Goal: Task Accomplishment & Management: Manage account settings

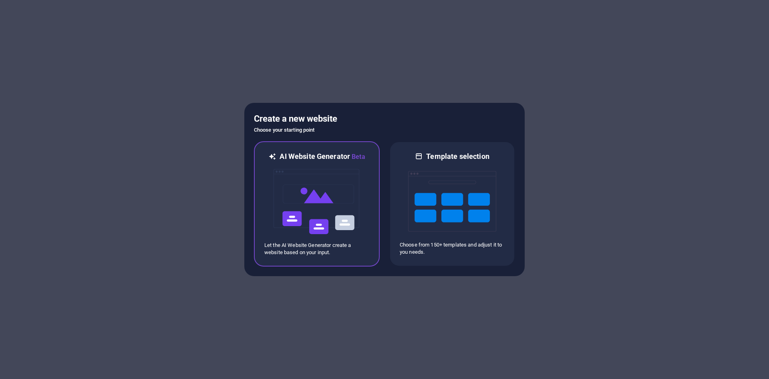
click at [329, 199] on img at bounding box center [317, 202] width 88 height 80
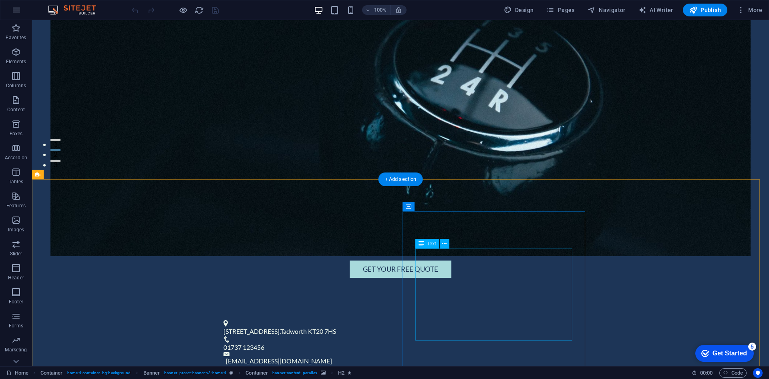
scroll to position [206, 0]
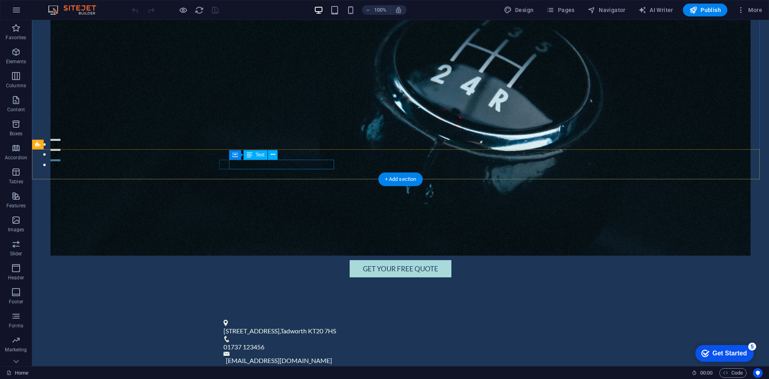
click at [262, 327] on span "[STREET_ADDRESS]" at bounding box center [252, 331] width 56 height 8
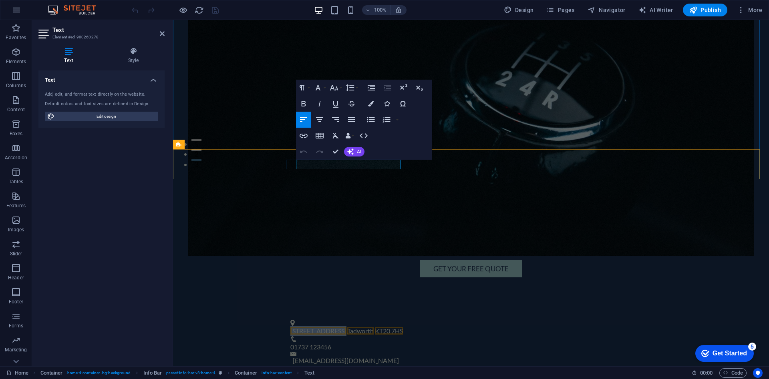
click at [336, 327] on span "[STREET_ADDRESS]" at bounding box center [319, 331] width 56 height 8
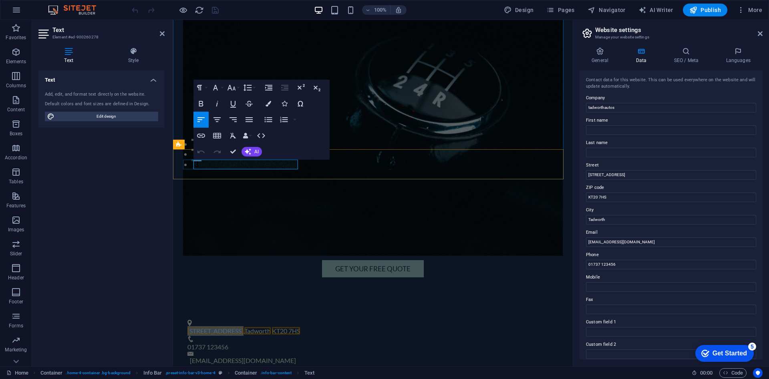
click at [237, 327] on span "[STREET_ADDRESS]" at bounding box center [216, 331] width 56 height 8
drag, startPoint x: 239, startPoint y: 166, endPoint x: 205, endPoint y: 159, distance: 34.7
click at [205, 310] on div "[STREET_ADDRESS] 01737 123456 [EMAIL_ADDRESS][DOMAIN_NAME]" at bounding box center [373, 343] width 400 height 67
click at [210, 159] on button "Redo" at bounding box center [217, 152] width 15 height 16
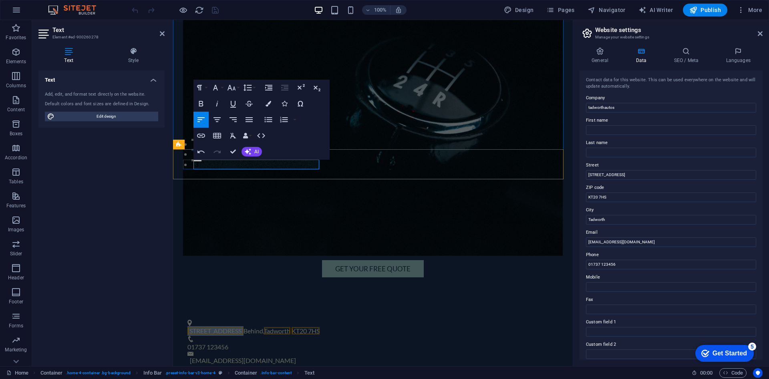
click at [210, 327] on span "[STREET_ADDRESS]" at bounding box center [216, 331] width 56 height 8
drag, startPoint x: 630, startPoint y: 173, endPoint x: 584, endPoint y: 174, distance: 46.5
click at [584, 174] on div "Contact data for this website. This can be used everywhere on the website and w…" at bounding box center [671, 216] width 183 height 290
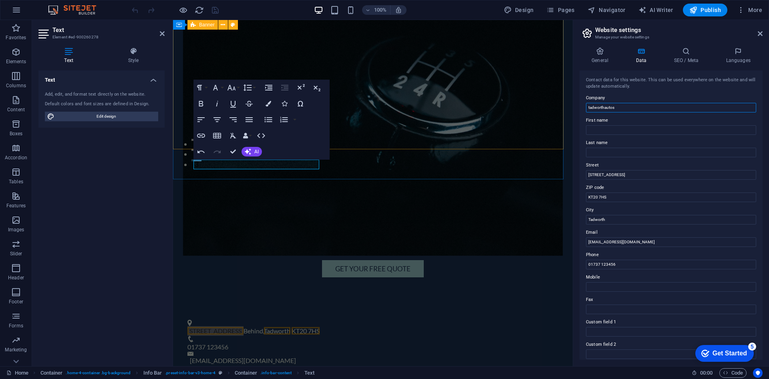
drag, startPoint x: 795, startPoint y: 124, endPoint x: 543, endPoint y: 106, distance: 252.3
click at [625, 104] on div "Company tadworthautos" at bounding box center [671, 102] width 170 height 19
type input "Tadworth Autose"
drag, startPoint x: 625, startPoint y: 176, endPoint x: 588, endPoint y: 177, distance: 36.9
click at [588, 177] on input "[STREET_ADDRESS]" at bounding box center [671, 175] width 170 height 10
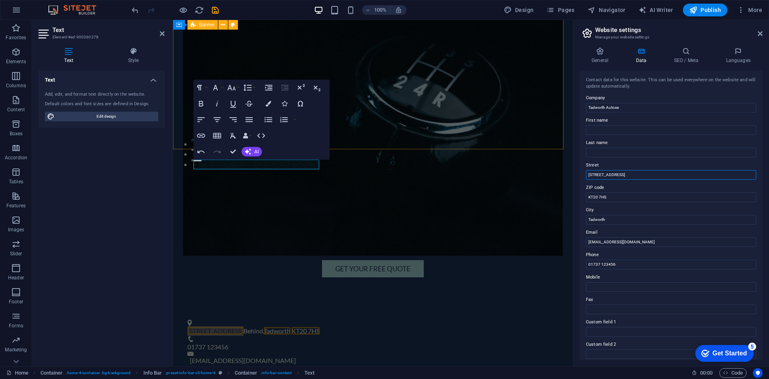
paste input "The Avenue To the side of [GEOGRAPHIC_DATA]"
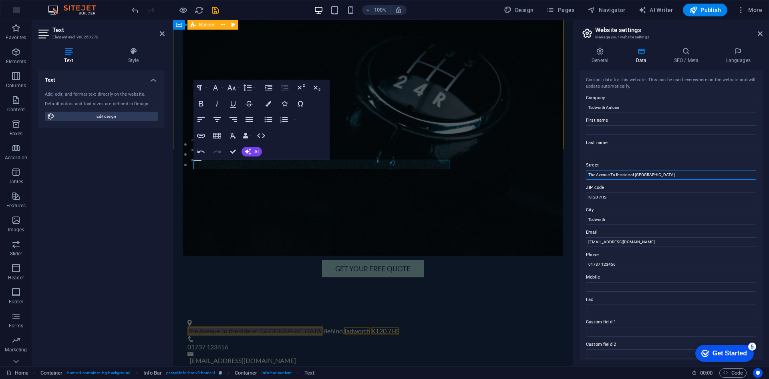
drag, startPoint x: 710, startPoint y: 174, endPoint x: 664, endPoint y: 176, distance: 45.3
click at [664, 176] on input "The Avenue To the side of [GEOGRAPHIC_DATA]" at bounding box center [671, 175] width 170 height 10
type input "The Avenue To the side of [GEOGRAPHIC_DATA],"
click at [333, 327] on p "The Avenue To the side of [GEOGRAPHIC_DATA], Behind , Tadworth KT20 7HS" at bounding box center [370, 332] width 365 height 10
click at [320, 327] on p "The Avenue To the side of [GEOGRAPHIC_DATA], Behind , Tadworth KT20 7HS" at bounding box center [370, 332] width 365 height 10
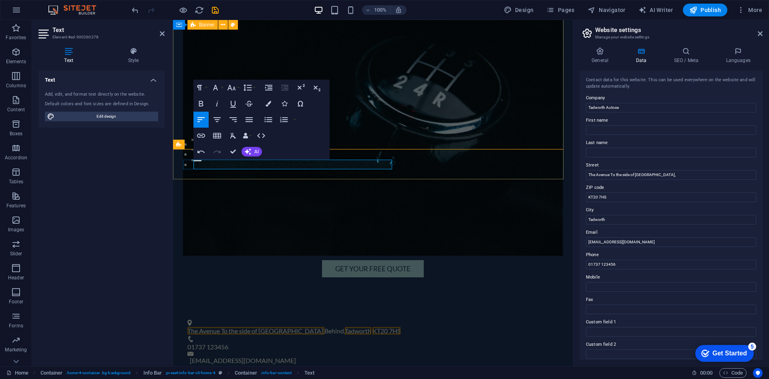
click at [320, 327] on p "The Avenue To the side of [GEOGRAPHIC_DATA], Behind , Tadworth KT20 7HS" at bounding box center [370, 332] width 365 height 10
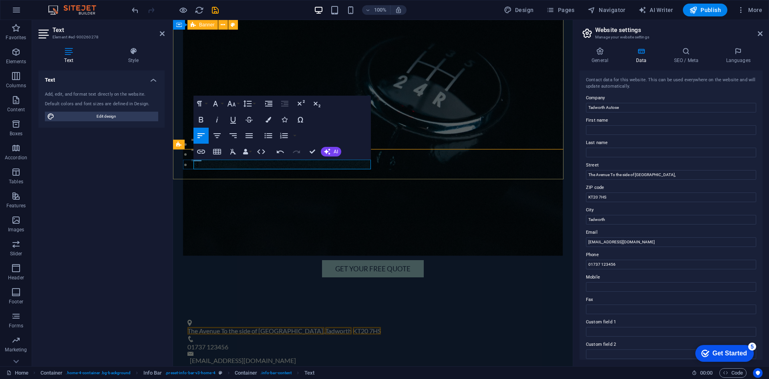
click at [358, 327] on span "KT20 7HS" at bounding box center [367, 331] width 28 height 8
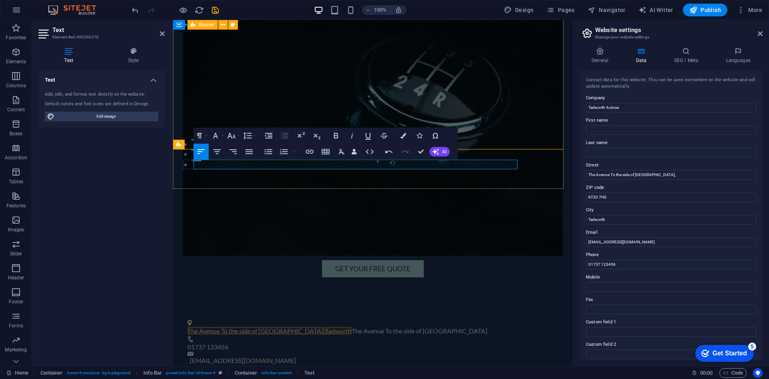
scroll to position [93, 4]
click at [458, 327] on p "The Avenue To the side of [GEOGRAPHIC_DATA], , [GEOGRAPHIC_DATA] To the side of…" at bounding box center [370, 332] width 365 height 10
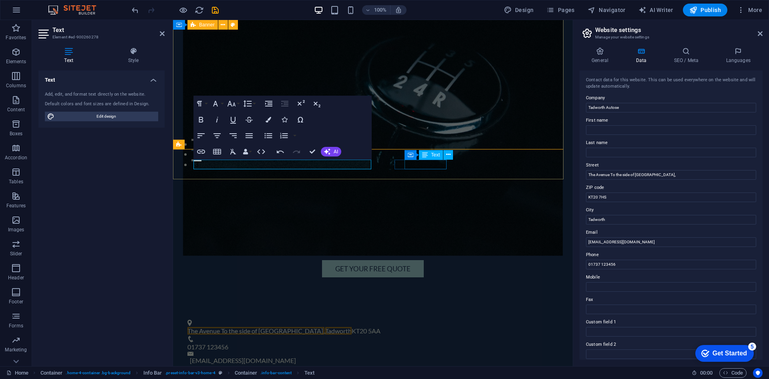
click at [228, 343] on span "01737 123456" at bounding box center [208, 347] width 41 height 8
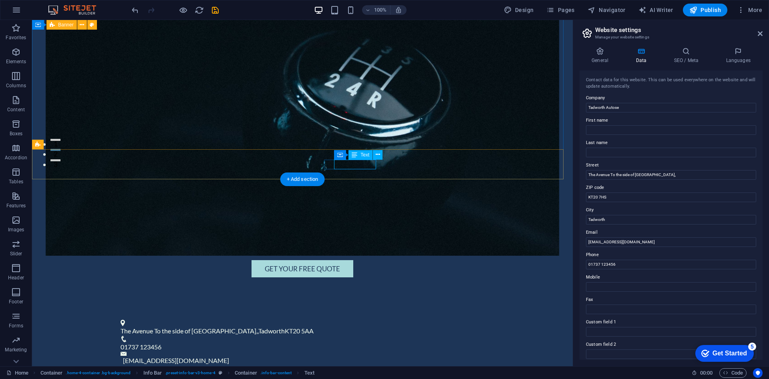
click at [161, 343] on span "01737 123456" at bounding box center [141, 347] width 41 height 8
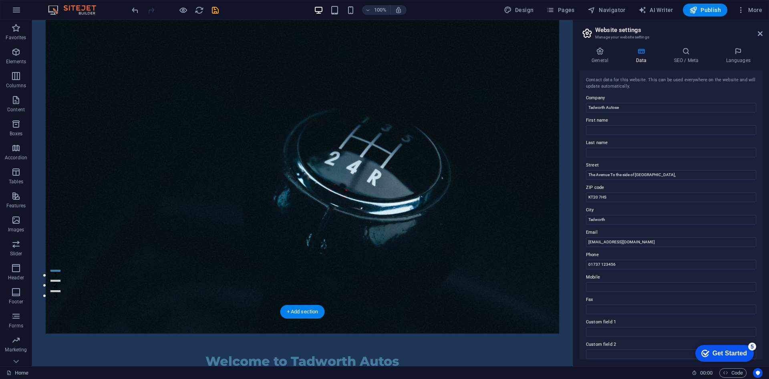
scroll to position [75, 0]
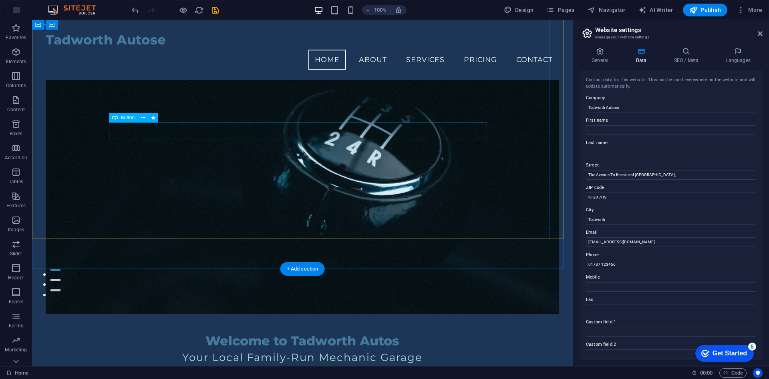
click at [335, 371] on div "Get Your Free Quote" at bounding box center [302, 380] width 378 height 18
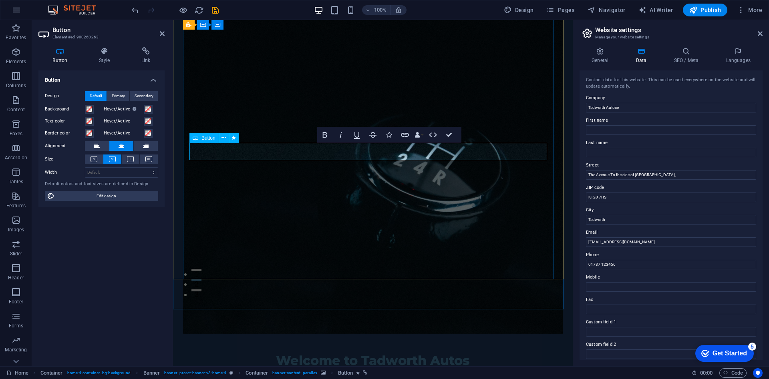
click at [388, 208] on figure at bounding box center [373, 175] width 380 height 315
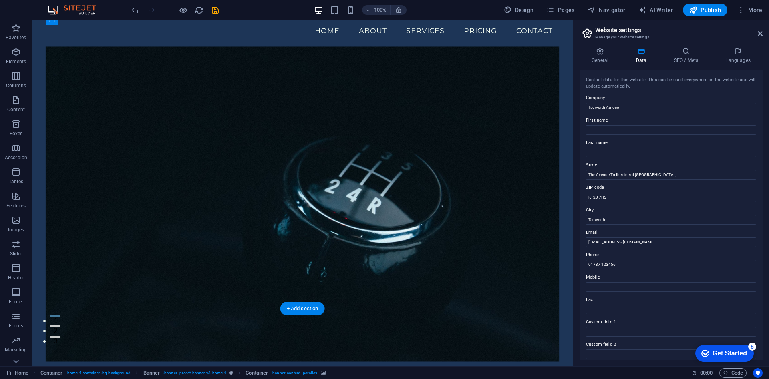
scroll to position [0, 0]
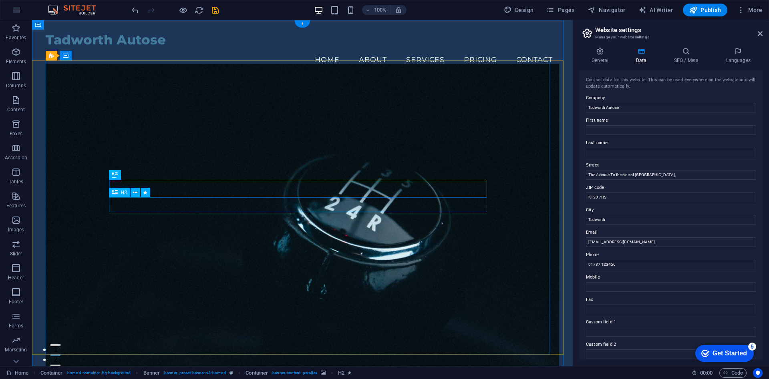
click at [133, 37] on div "Tadworth Autose" at bounding box center [303, 40] width 514 height 20
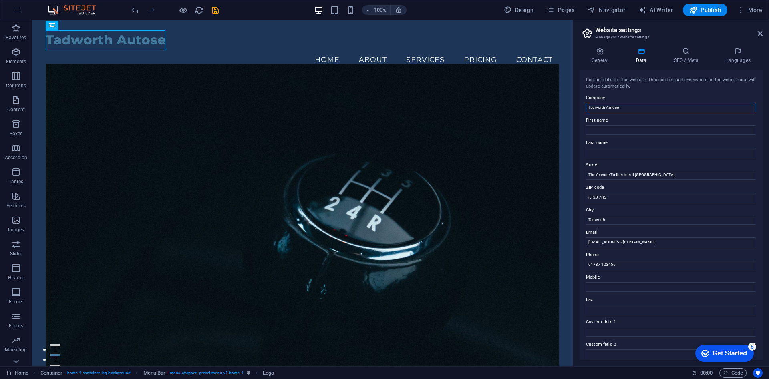
click at [638, 108] on input "Tadworth Autose" at bounding box center [671, 108] width 170 height 10
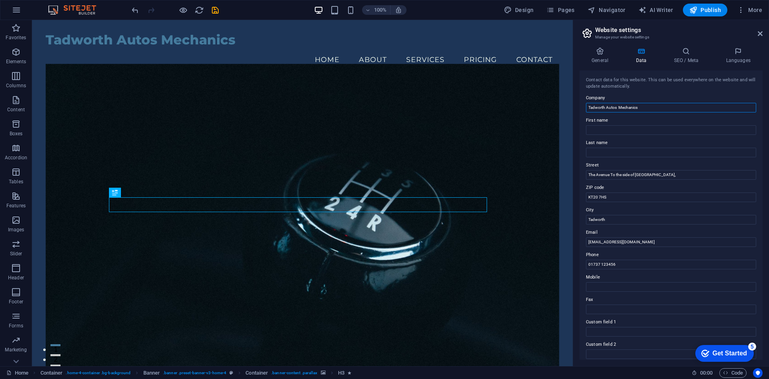
click at [664, 107] on input "Tadworth Autos Mechanics" at bounding box center [671, 108] width 170 height 10
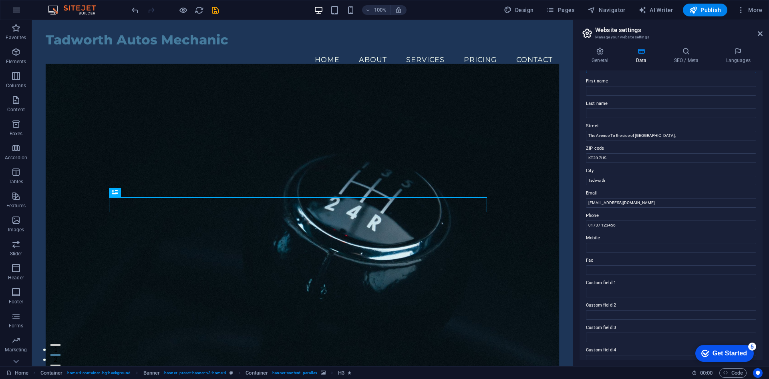
scroll to position [95, 0]
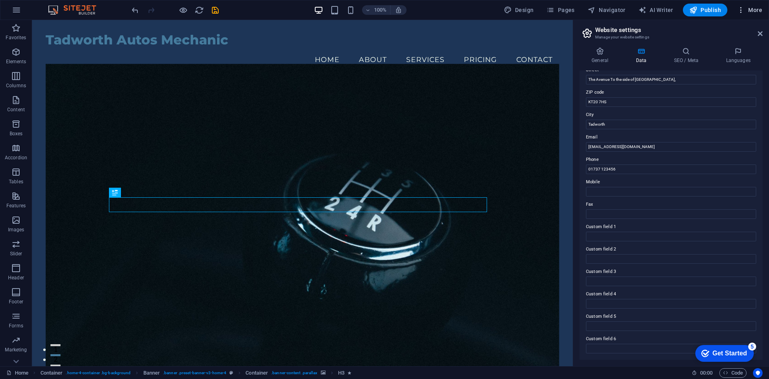
type input "Tadworth Autos Mechanic"
click at [751, 5] on button "More" at bounding box center [750, 10] width 32 height 13
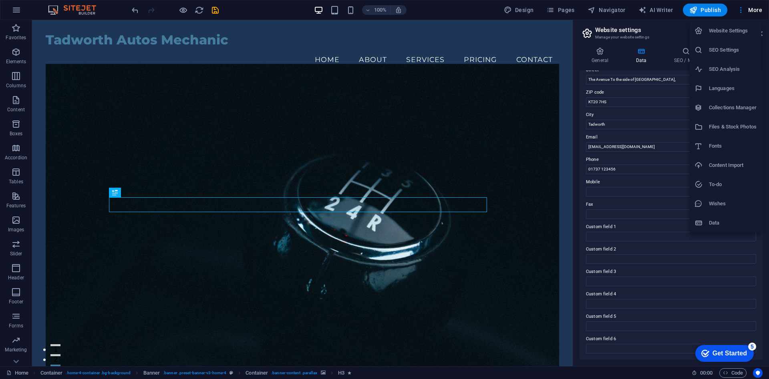
click at [218, 11] on div at bounding box center [384, 189] width 769 height 379
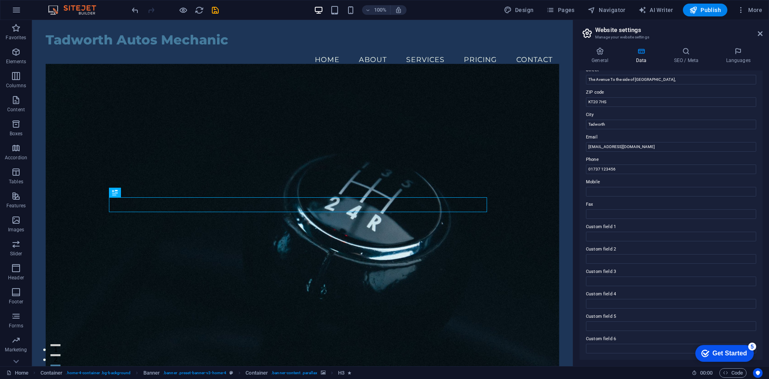
click at [218, 11] on icon "save" at bounding box center [215, 10] width 9 height 9
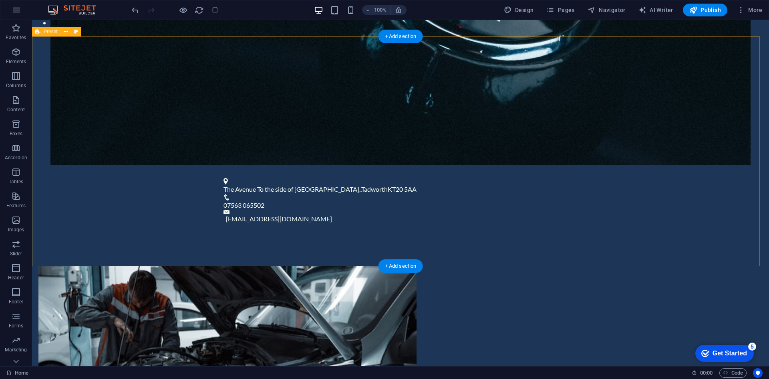
scroll to position [349, 0]
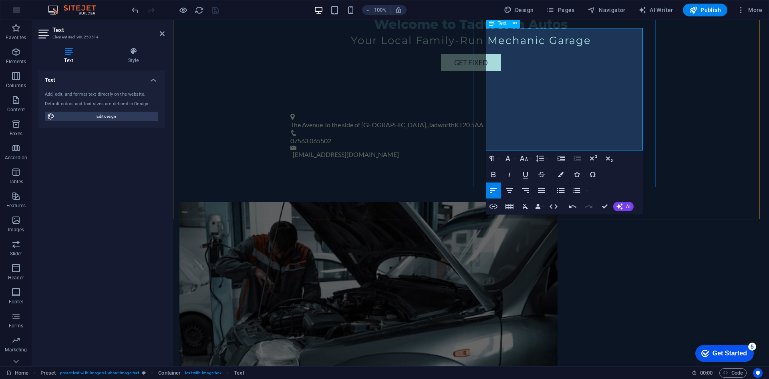
scroll to position [431, 0]
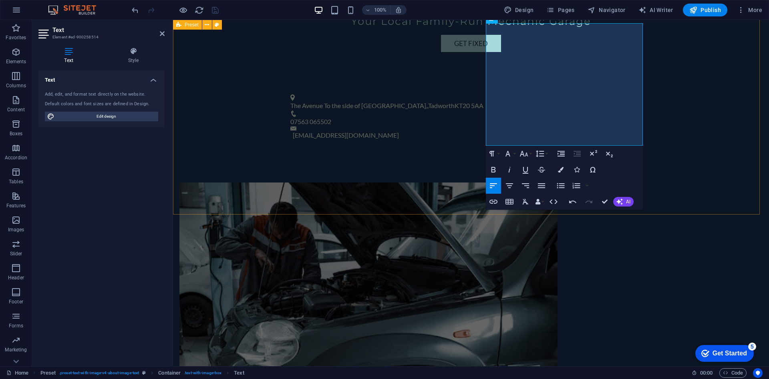
click at [695, 151] on div "Drop content here or Add elements Paste clipboard About Us At [GEOGRAPHIC_DATA]…" at bounding box center [471, 385] width 596 height 469
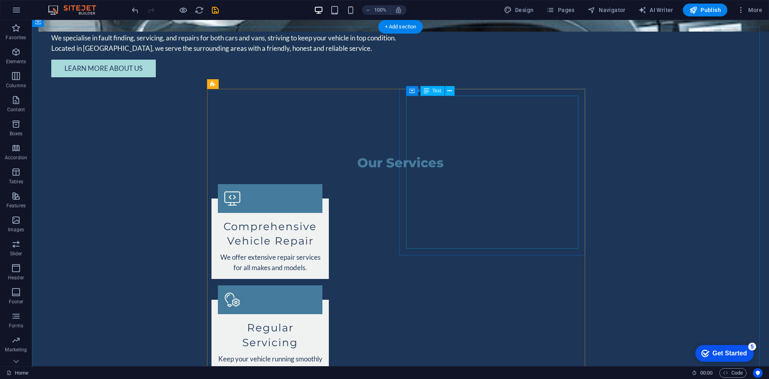
scroll to position [930, 0]
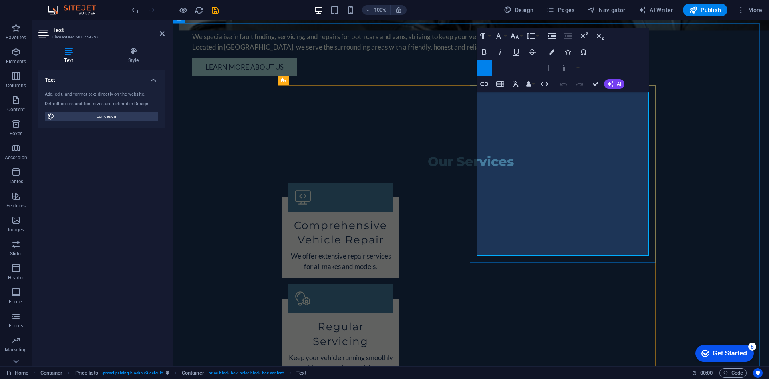
click at [548, 47] on button "Colors" at bounding box center [551, 52] width 15 height 16
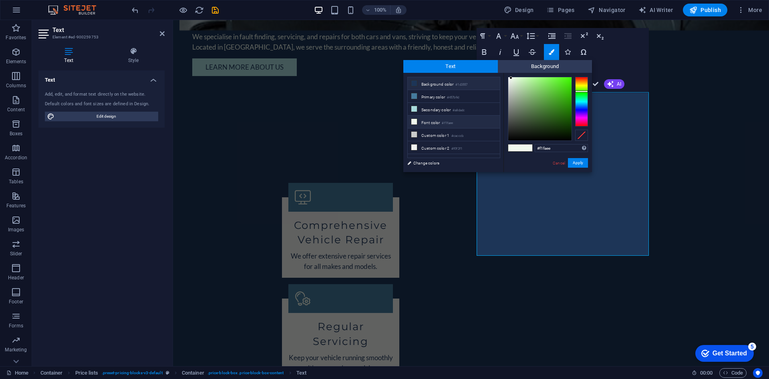
click at [452, 86] on li "Background color #1d3557" at bounding box center [454, 83] width 92 height 13
type input "#1d3557"
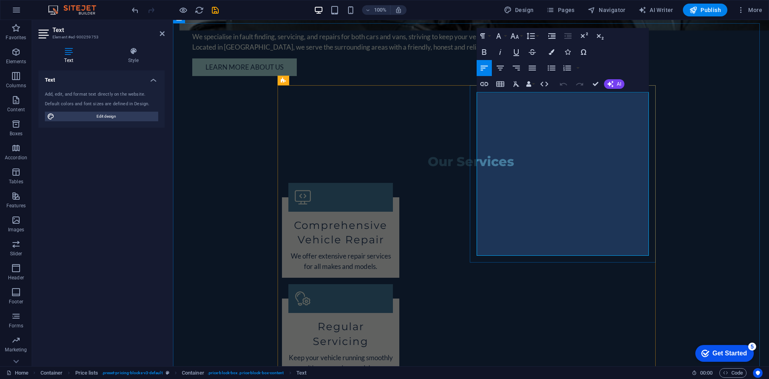
click at [212, 7] on icon "save" at bounding box center [215, 10] width 9 height 9
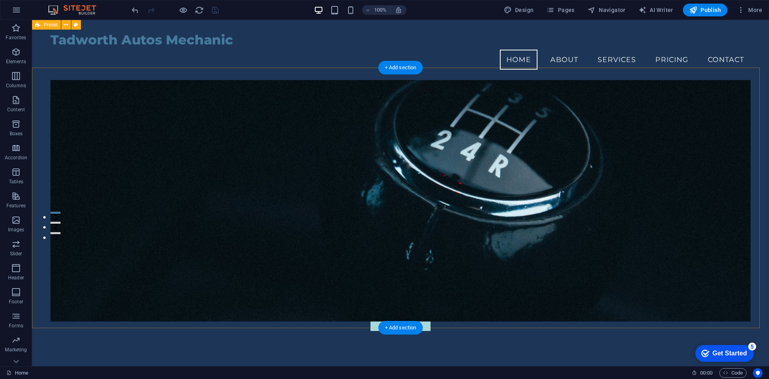
scroll to position [0, 0]
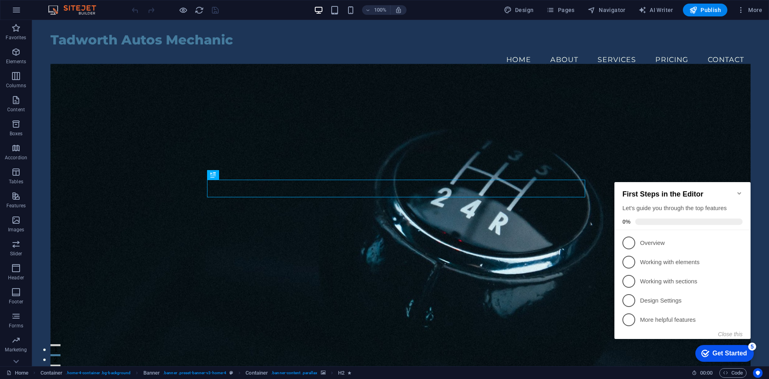
click at [741, 190] on icon "Minimize checklist" at bounding box center [740, 193] width 6 height 6
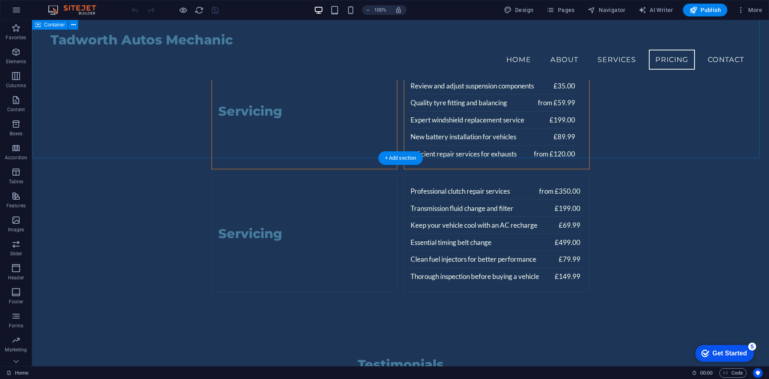
scroll to position [2473, 0]
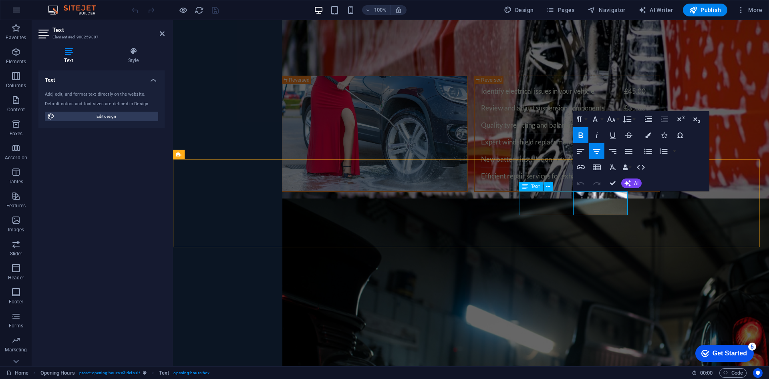
scroll to position [2513, 0]
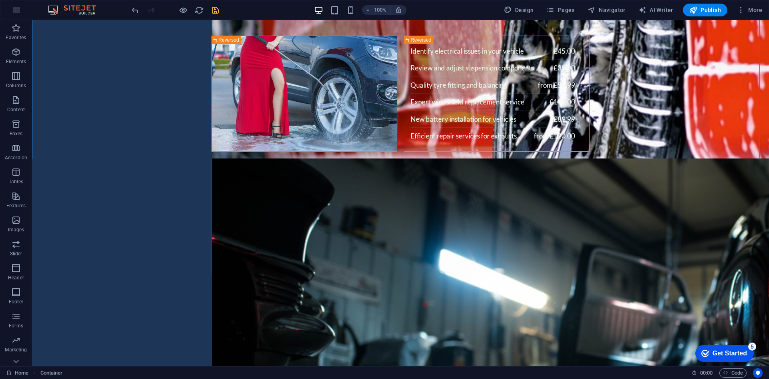
click at [216, 7] on icon "save" at bounding box center [215, 10] width 9 height 9
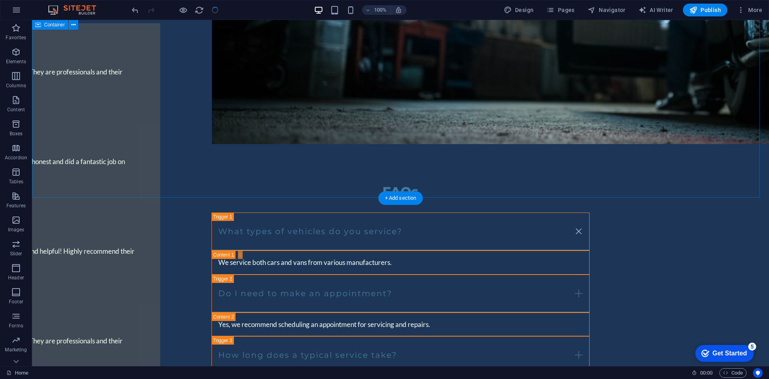
scroll to position [2900, 0]
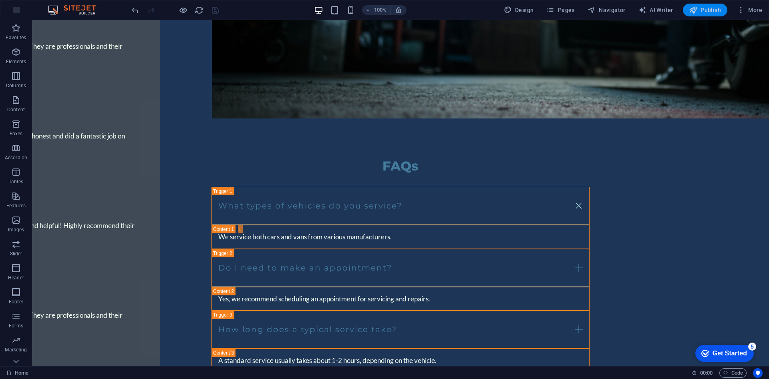
click at [706, 13] on span "Publish" at bounding box center [706, 10] width 32 height 8
